Goal: Task Accomplishment & Management: Manage account settings

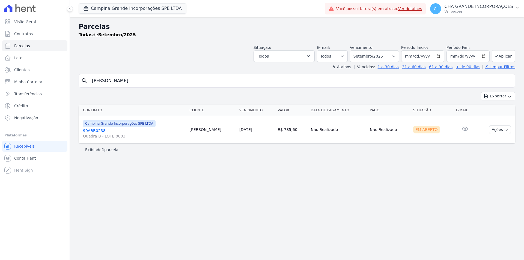
select select
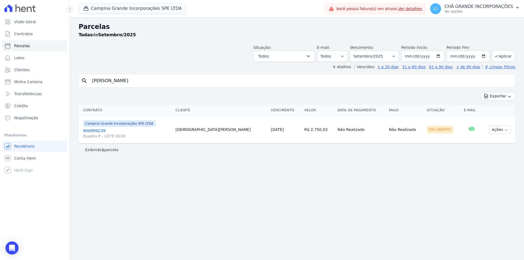
select select
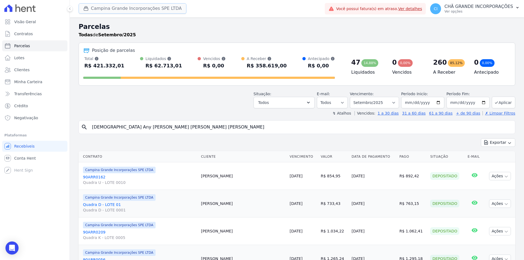
click at [108, 8] on button "Campina Grande Incorporações SPE LTDA" at bounding box center [133, 8] width 108 height 10
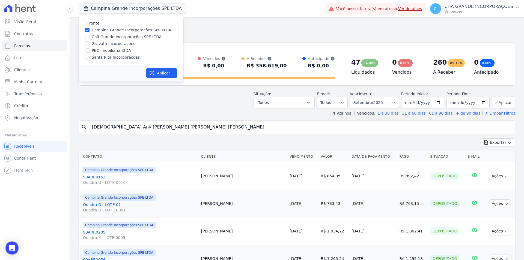
click at [91, 45] on div "Gravatá Incorporações" at bounding box center [131, 44] width 105 height 6
click at [88, 44] on input "Gravatá Incorporações" at bounding box center [87, 43] width 4 height 4
checkbox input "true"
click at [88, 27] on div at bounding box center [87, 29] width 4 height 5
click at [87, 30] on input "Campina Grande Incorporações SPE LTDA" at bounding box center [87, 30] width 4 height 4
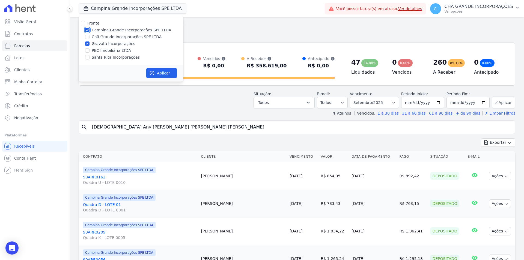
checkbox input "false"
click at [154, 74] on icon "button" at bounding box center [151, 72] width 5 height 5
select select
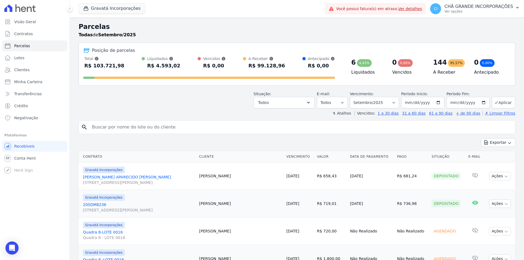
click at [171, 128] on input "search" at bounding box center [301, 127] width 424 height 11
type input "[PERSON_NAME]"
select select
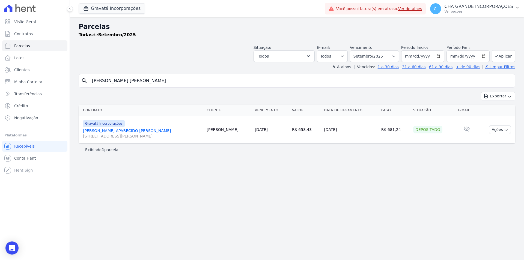
click at [370, 49] on label "Vencimento:" at bounding box center [362, 47] width 24 height 4
click at [372, 59] on select "Filtrar por período ──────── Todos os meses Julho/2021 Agosto/2021 Setembro/202…" at bounding box center [374, 55] width 49 height 11
select select "07/2025"
click at [357, 50] on select "Filtrar por período ──────── Todos os meses Julho/2021 Agosto/2021 Setembro/202…" at bounding box center [374, 55] width 49 height 11
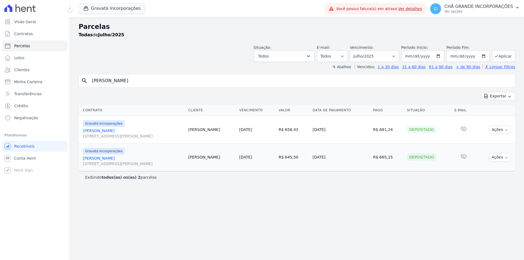
select select
click at [369, 55] on select "Filtrar por período ──────── Todos os meses Julho/2021 Agosto/2021 Setembro/202…" at bounding box center [374, 55] width 49 height 11
select select "01/2025"
click at [357, 50] on select "Filtrar por período ──────── Todos os meses Julho/2021 Agosto/2021 Setembro/202…" at bounding box center [374, 55] width 49 height 11
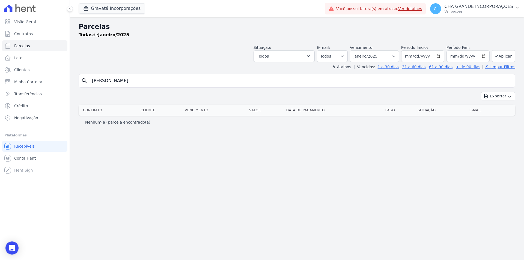
select select
click at [381, 57] on select "Filtrar por período ──────── Todos os meses Julho/2021 Agosto/2021 Setembro/202…" at bounding box center [374, 55] width 49 height 11
select select "06/2025"
click at [357, 50] on select "Filtrar por período ──────── Todos os meses Julho/2021 Agosto/2021 Setembro/202…" at bounding box center [374, 55] width 49 height 11
select select
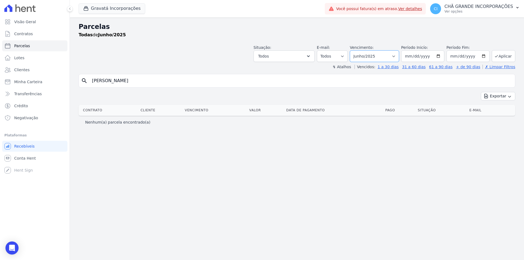
click at [380, 55] on select "Filtrar por período ──────── Todos os meses Julho/2021 Agosto/2021 Setembro/202…" at bounding box center [374, 55] width 49 height 11
select select "07/2025"
click at [357, 50] on select "Filtrar por período ──────── Todos os meses Julho/2021 Agosto/2021 Setembro/202…" at bounding box center [374, 55] width 49 height 11
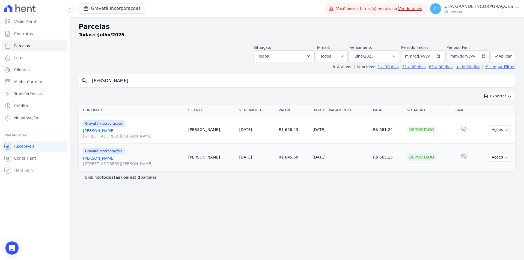
select select
click at [370, 58] on select "Filtrar por período ──────── Todos os meses Julho/2021 Agosto/2021 Setembro/202…" at bounding box center [374, 55] width 49 height 11
click at [357, 50] on select "Filtrar por período ──────── Todos os meses Julho/2021 Agosto/2021 Setembro/202…" at bounding box center [374, 55] width 49 height 11
drag, startPoint x: 306, startPoint y: 129, endPoint x: 341, endPoint y: 130, distance: 34.9
click at [341, 130] on td "[DATE]" at bounding box center [340, 130] width 61 height 28
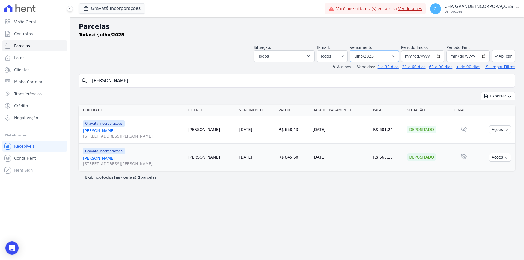
click at [370, 57] on select "Filtrar por período ──────── Todos os meses Julho/2021 Agosto/2021 Setembro/202…" at bounding box center [374, 55] width 49 height 11
select select "08/2025"
click at [357, 50] on select "Filtrar por período ──────── Todos os meses Julho/2021 Agosto/2021 Setembro/202…" at bounding box center [374, 55] width 49 height 11
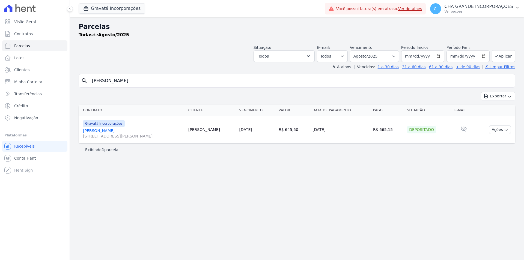
select select
click at [374, 57] on select "Filtrar por período ──────── Todos os meses Julho/2021 Agosto/2021 Setembro/202…" at bounding box center [374, 55] width 49 height 11
select select "09/2025"
click at [357, 50] on select "Filtrar por período ──────── Todos os meses Julho/2021 Agosto/2021 Setembro/202…" at bounding box center [374, 55] width 49 height 11
select select
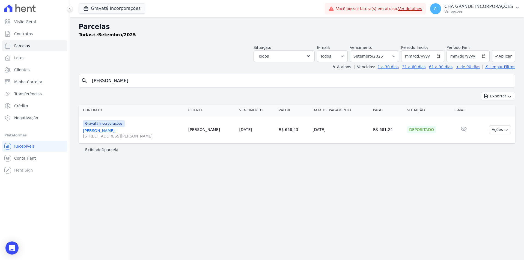
click at [392, 180] on div "Parcelas Todas de Setembro/2025 Situação: Agendado Em Aberto Pago Processando C…" at bounding box center [297, 138] width 454 height 242
click at [387, 56] on select "Filtrar por período ──────── Todos os meses Julho/2021 Agosto/2021 Setembro/202…" at bounding box center [374, 55] width 49 height 11
select select "08/2025"
click at [357, 50] on select "Filtrar por período ──────── Todos os meses Julho/2021 Agosto/2021 Setembro/202…" at bounding box center [374, 55] width 49 height 11
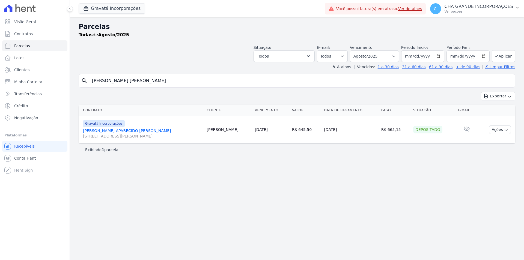
select select
click at [476, 0] on div "CI CHÃ GRANDE INCORPORAÇÕES Ver opções Perfil do empreendimento Faturas Importa…" at bounding box center [474, 8] width 98 height 17
click at [475, 7] on p "CHÃ GRANDE INCORPORAÇÕES" at bounding box center [478, 6] width 69 height 5
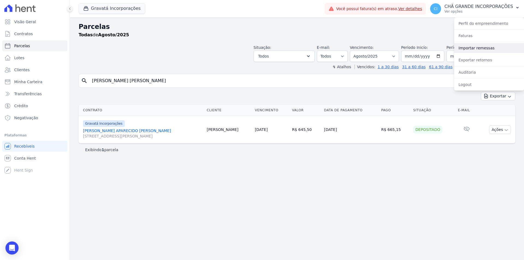
click at [476, 44] on link "Importar remessas" at bounding box center [489, 48] width 70 height 10
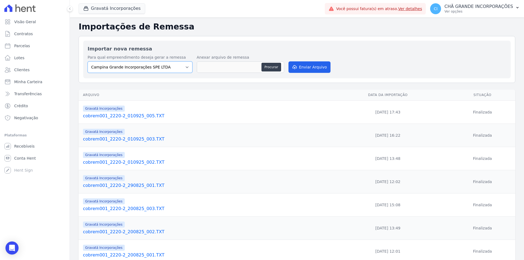
click at [149, 62] on select "Campina Grande Incorporações SPE LTDA Chã Grande Incorporações SPE LTDA Gravatá…" at bounding box center [140, 66] width 105 height 11
select select "5275b983-619f-43ac-95cf-dea9128da5c7"
click at [88, 61] on select "Campina Grande Incorporações SPE LTDA Chã Grande Incorporações SPE LTDA Gravatá…" at bounding box center [140, 66] width 105 height 11
click at [266, 67] on button "Procurar" at bounding box center [271, 67] width 20 height 9
type input "cobrem001_2220-2_040925_001.TXT"
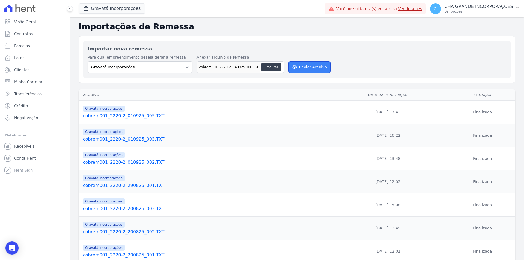
click at [298, 63] on button "Enviar Arquivo" at bounding box center [309, 66] width 42 height 11
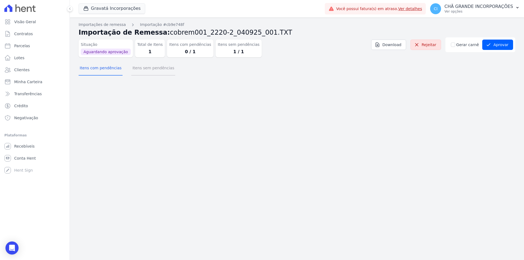
click at [149, 62] on button "Itens sem pendências" at bounding box center [153, 68] width 44 height 14
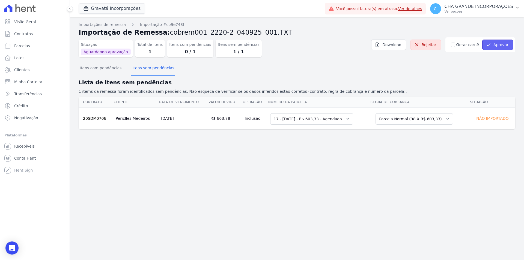
click at [495, 45] on button "Aprovar" at bounding box center [497, 45] width 31 height 10
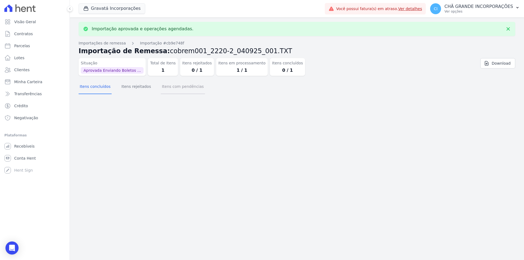
click at [170, 88] on button "Itens com pendências" at bounding box center [183, 87] width 44 height 14
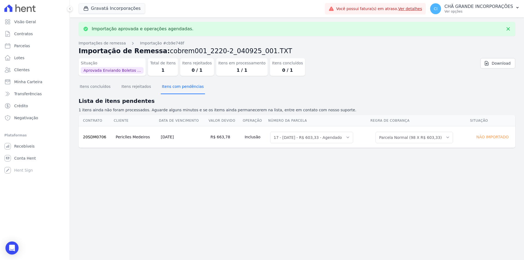
click at [170, 88] on button "Itens com pendências" at bounding box center [183, 87] width 44 height 14
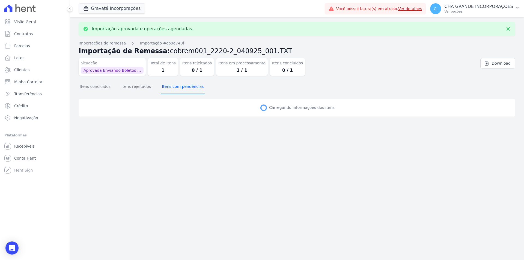
click at [170, 88] on button "Itens com pendências" at bounding box center [183, 87] width 44 height 14
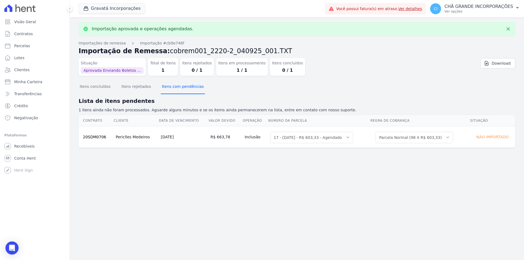
click at [170, 88] on button "Itens com pendências" at bounding box center [183, 87] width 44 height 14
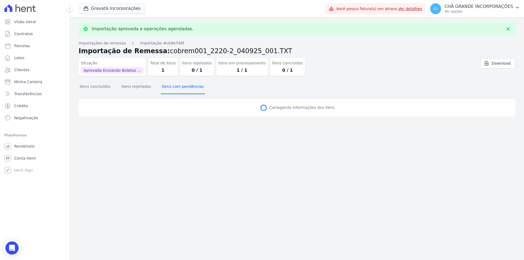
click at [170, 88] on button "Itens com pendências" at bounding box center [183, 87] width 44 height 14
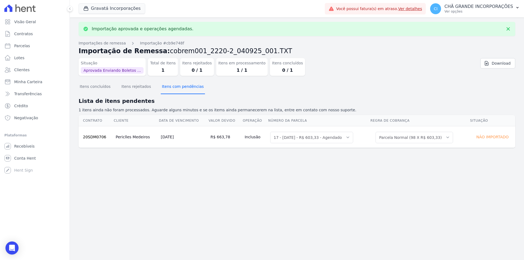
click at [170, 88] on button "Itens com pendências" at bounding box center [183, 87] width 44 height 14
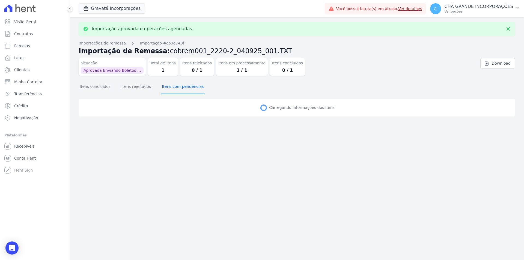
click at [170, 88] on button "Itens com pendências" at bounding box center [183, 87] width 44 height 14
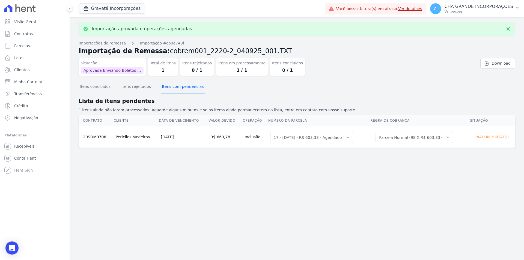
click at [170, 88] on button "Itens com pendências" at bounding box center [183, 87] width 44 height 14
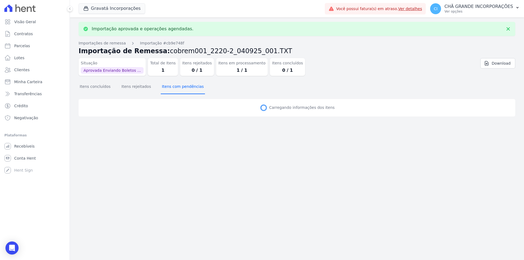
click at [170, 88] on button "Itens com pendências" at bounding box center [183, 87] width 44 height 14
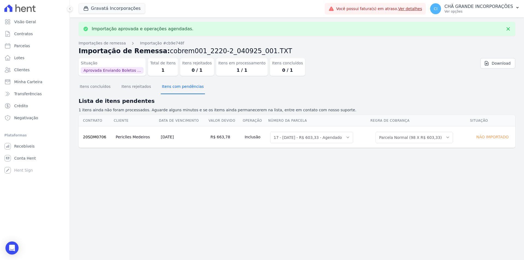
click at [170, 88] on button "Itens com pendências" at bounding box center [183, 87] width 44 height 14
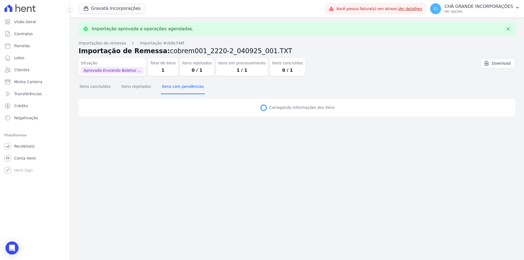
click at [170, 88] on button "Itens com pendências" at bounding box center [183, 87] width 44 height 14
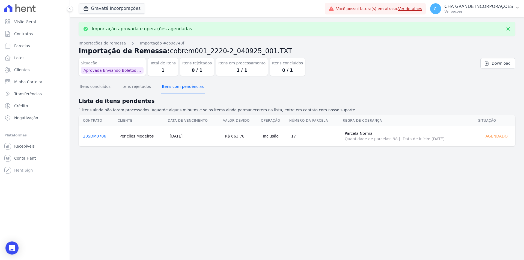
click at [170, 88] on button "Itens com pendências" at bounding box center [183, 87] width 44 height 14
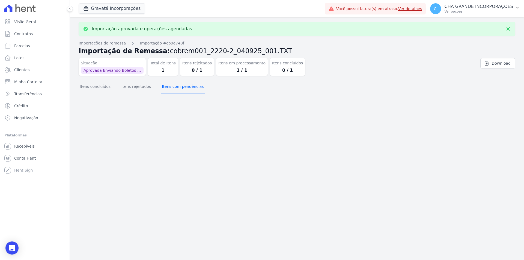
click at [170, 88] on button "Itens com pendências" at bounding box center [183, 87] width 44 height 14
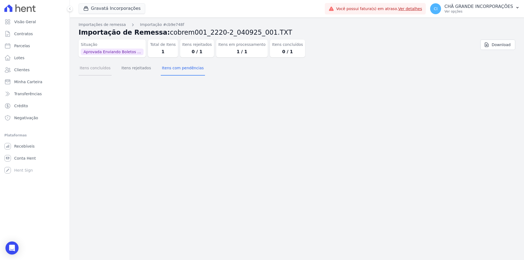
click at [94, 72] on button "Itens concluídos" at bounding box center [95, 68] width 33 height 14
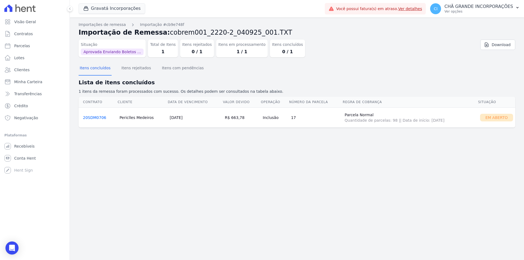
click at [94, 118] on link "20SDM0706" at bounding box center [94, 117] width 23 height 4
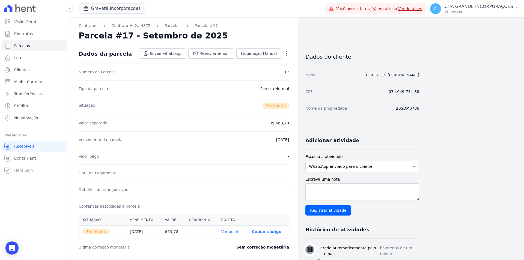
click at [229, 229] on th "Ver boleto" at bounding box center [232, 232] width 31 height 12
click at [229, 232] on link "Ver boleto" at bounding box center [230, 231] width 19 height 4
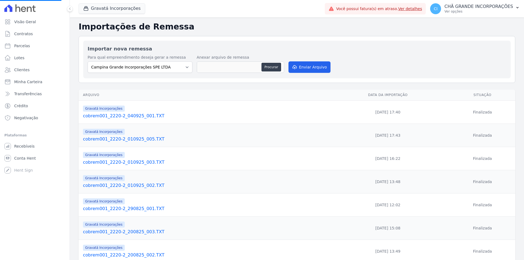
select select
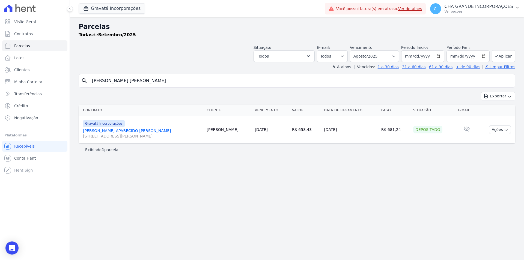
select select
select select "08/2025"
click at [105, 7] on button "Gravatá Incorporações" at bounding box center [112, 8] width 67 height 10
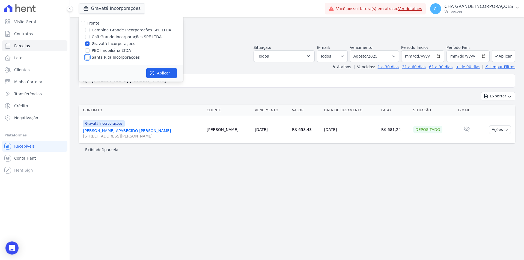
click at [86, 57] on input "Santa Rita Incorporações" at bounding box center [87, 57] width 4 height 4
checkbox input "true"
click at [88, 42] on input "Gravatá Incorporações" at bounding box center [87, 43] width 4 height 4
checkbox input "false"
click at [162, 70] on button "Aplicar" at bounding box center [161, 73] width 31 height 10
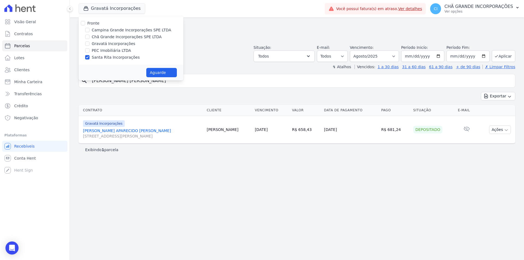
select select
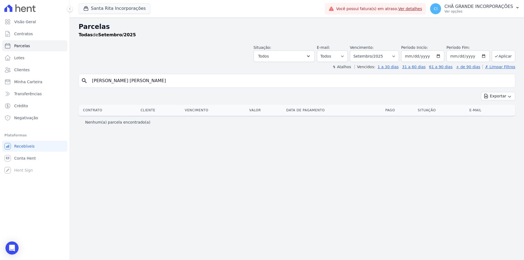
drag, startPoint x: 149, startPoint y: 81, endPoint x: 88, endPoint y: 83, distance: 61.9
click at [88, 83] on div "search [PERSON_NAME] [PERSON_NAME]" at bounding box center [297, 81] width 436 height 14
click at [21, 46] on span "Parcelas" at bounding box center [22, 45] width 16 height 5
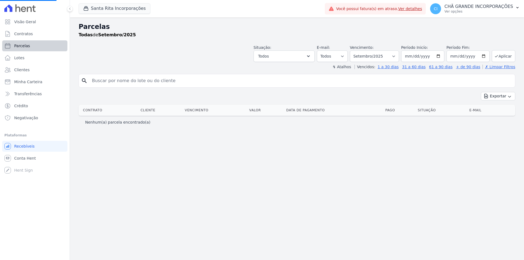
select select
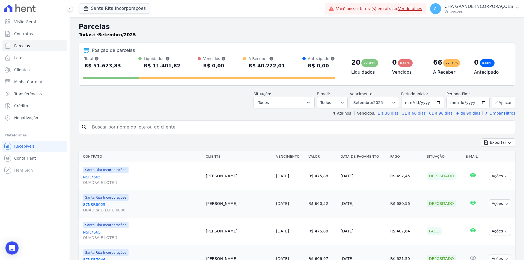
click at [140, 129] on input "search" at bounding box center [301, 127] width 424 height 11
click at [374, 100] on select "Filtrar por período ──────── Todos os meses Novembro/2020 Dezembro/2020 Janeiro…" at bounding box center [374, 102] width 49 height 11
select select "08/2025"
click at [353, 97] on select "Filtrar por período ──────── Todos os meses Novembro/2020 Dezembro/2020 Janeiro…" at bounding box center [374, 102] width 49 height 11
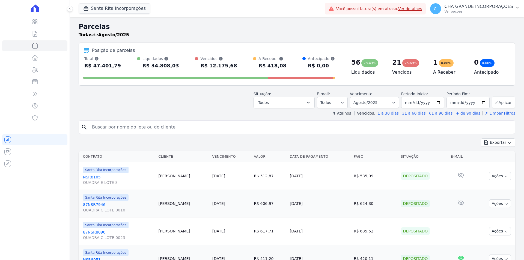
select select
click at [140, 127] on input "search" at bounding box center [301, 127] width 424 height 11
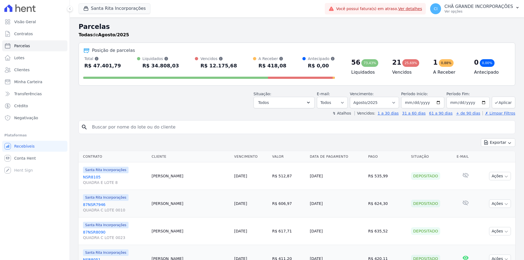
paste input "GENYALTT [PERSON_NAME] [PERSON_NAME]"
type input "GENYALTT [PERSON_NAME] [PERSON_NAME]"
select select
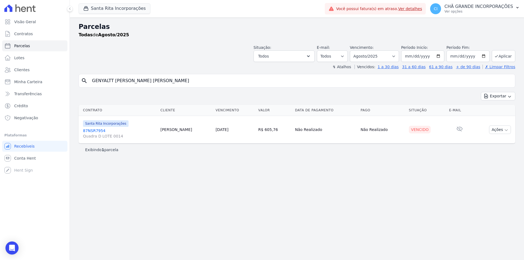
click at [100, 131] on link "87NSR7954 Quadra D LOTE 0014" at bounding box center [119, 133] width 73 height 11
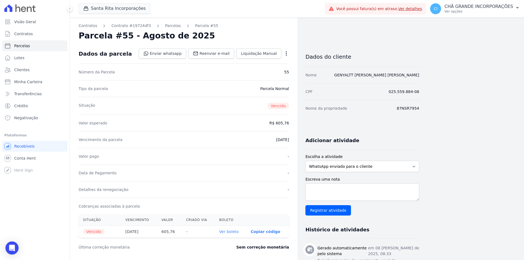
click at [226, 229] on link "Ver boleto" at bounding box center [228, 231] width 19 height 4
